Goal: Find specific page/section: Find specific page/section

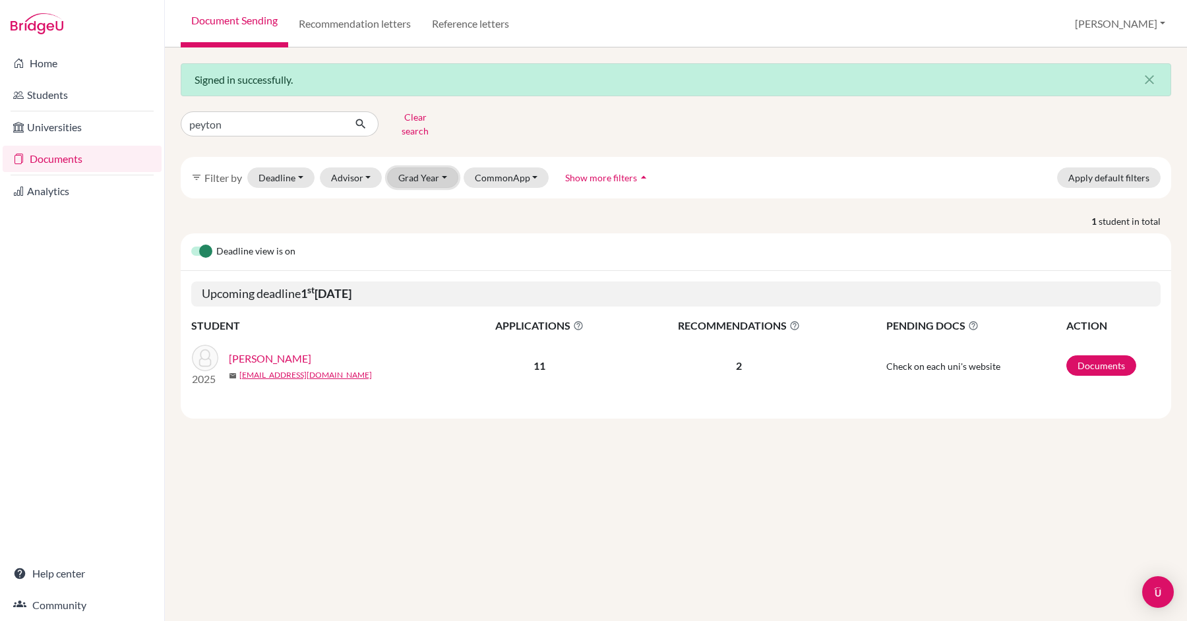
click at [443, 167] on button "Grad Year" at bounding box center [422, 177] width 71 height 20
click at [416, 200] on span "2026" at bounding box center [415, 206] width 24 height 16
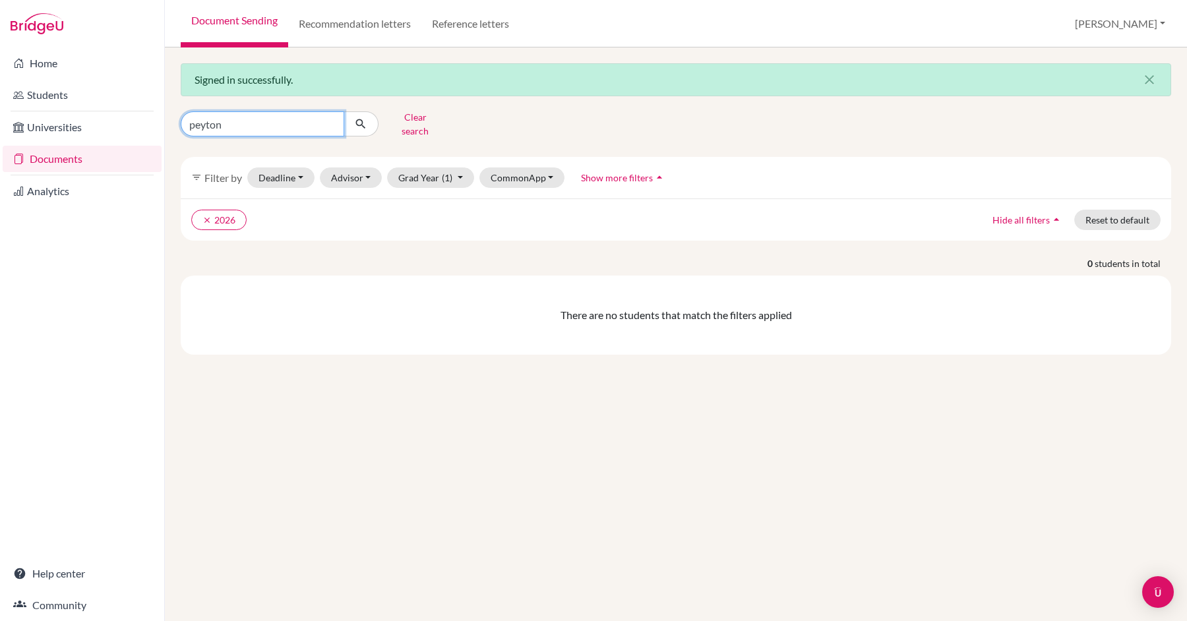
drag, startPoint x: 262, startPoint y: 123, endPoint x: 168, endPoint y: 112, distance: 94.9
click at [168, 115] on div "Signed in successfully. close peyton Clear search filter_list Filter by Deadlin…" at bounding box center [676, 334] width 1022 height 574
click at [363, 122] on icon "submit" at bounding box center [360, 123] width 13 height 13
click at [690, 450] on div "Signed in successfully. close Clear search filter_list Filter by Deadline - Sel…" at bounding box center [676, 334] width 1022 height 574
click at [1160, 24] on button "[PERSON_NAME]" at bounding box center [1120, 23] width 102 height 25
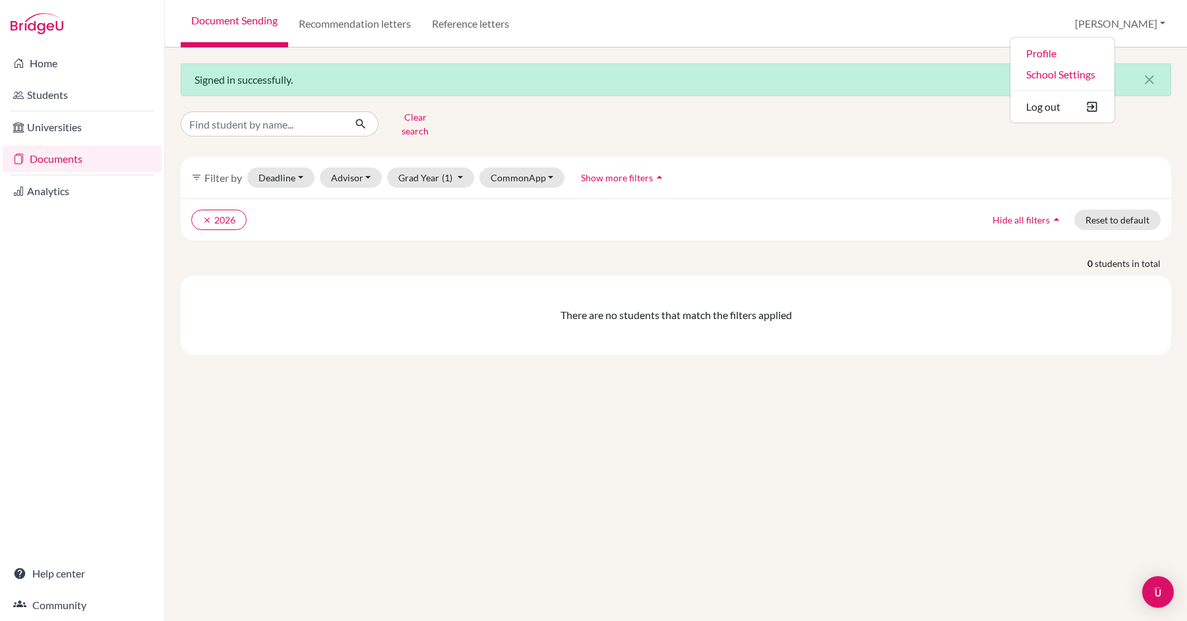
click at [624, 27] on div "Document Sending Recommendation letters Reference letters [PERSON_NAME] Profile…" at bounding box center [676, 23] width 1022 height 47
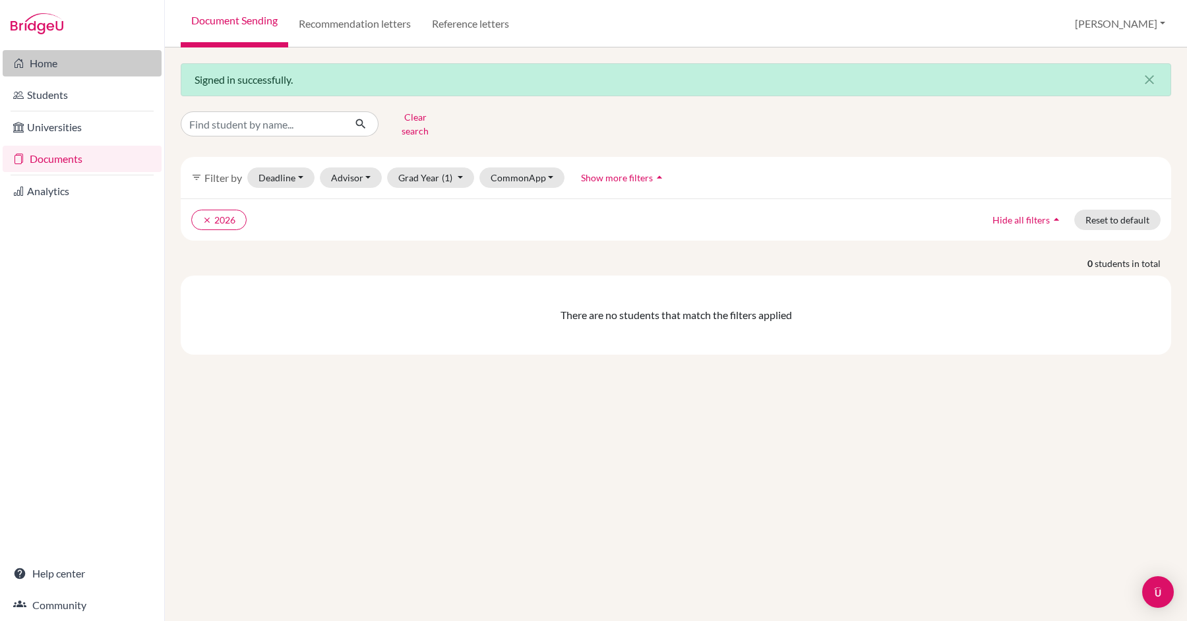
click at [42, 67] on link "Home" at bounding box center [82, 63] width 159 height 26
